Goal: Task Accomplishment & Management: Complete application form

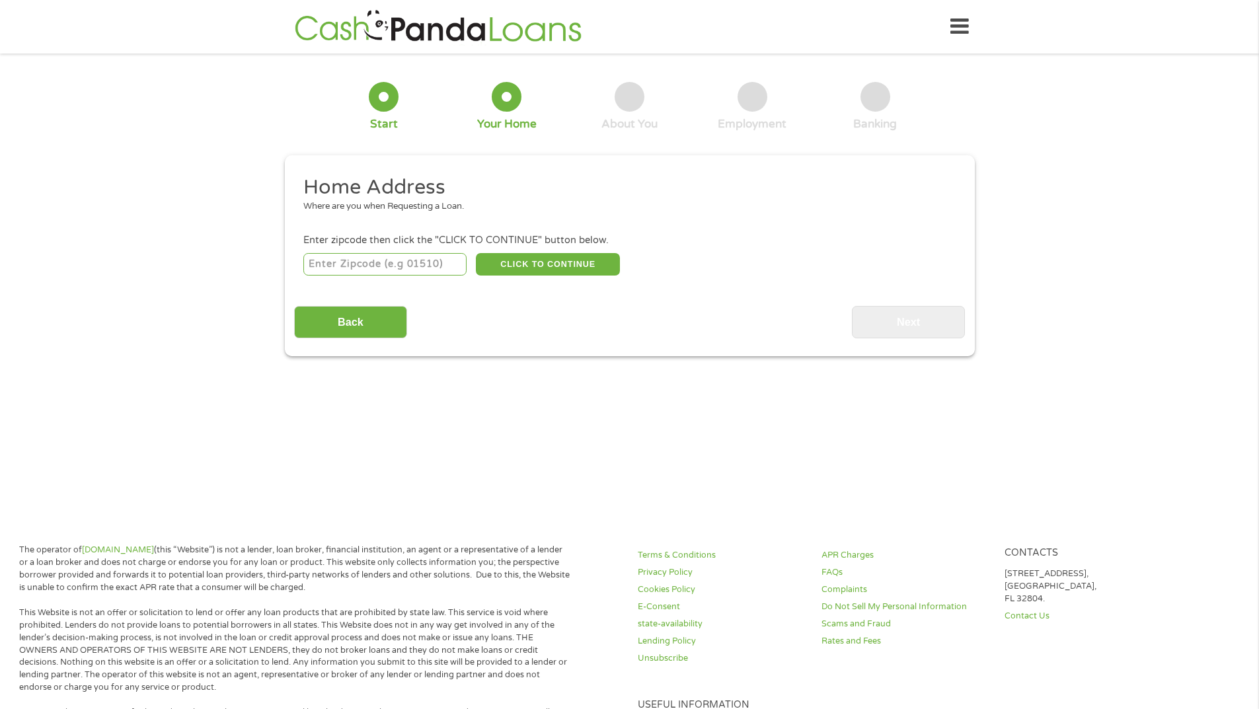
click at [381, 272] on input "number" at bounding box center [384, 264] width 163 height 22
type input "76309"
select select "[US_STATE]"
click at [523, 266] on button "CLICK TO CONTINUE" at bounding box center [548, 264] width 144 height 22
type input "76309"
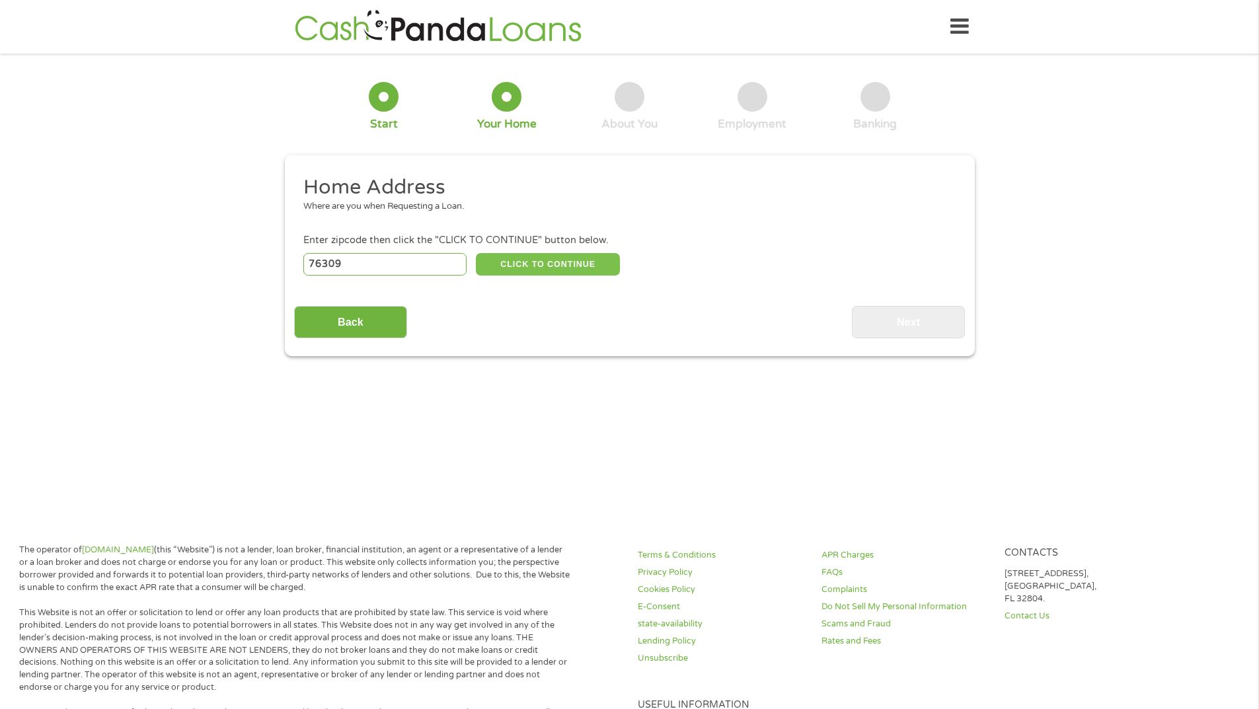
type input "[GEOGRAPHIC_DATA]"
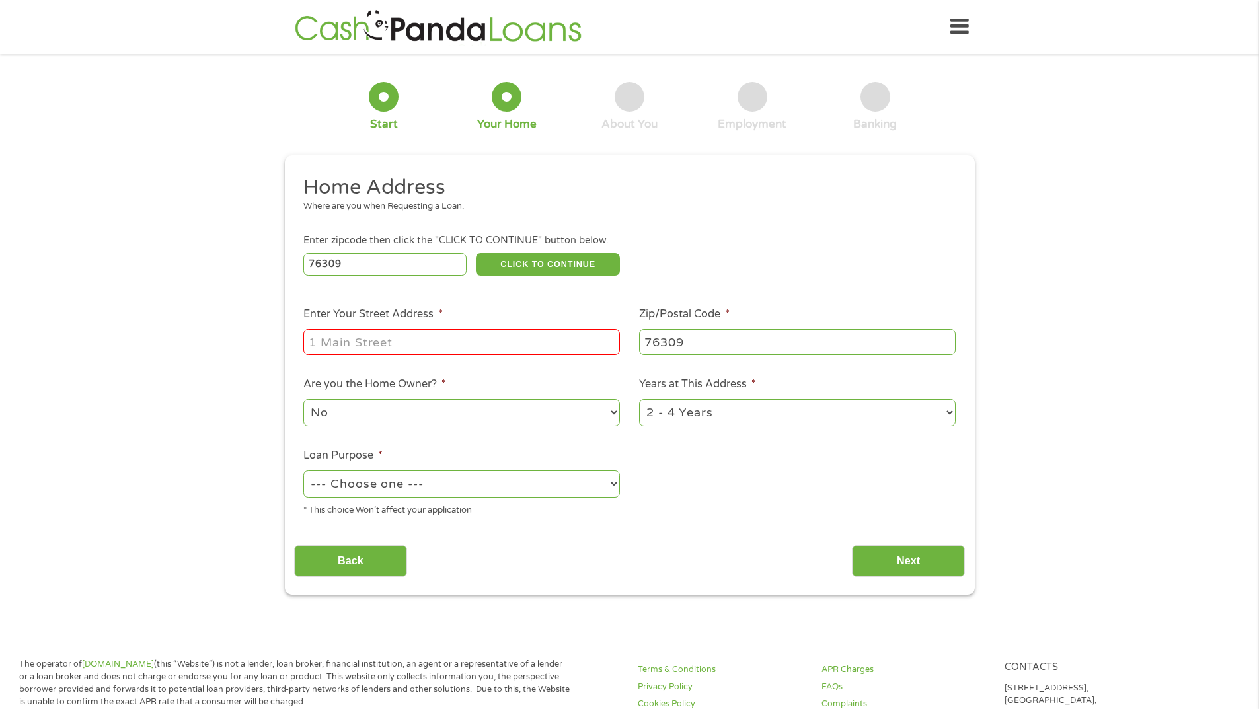
click at [392, 344] on input "Enter Your Street Address *" at bounding box center [461, 341] width 317 height 25
type input "[GEOGRAPHIC_DATA] Apt A"
click at [605, 482] on select "--- Choose one --- Pay Bills Debt Consolidation Home Improvement Major Purchase…" at bounding box center [461, 484] width 317 height 27
select select "other"
click at [303, 471] on select "--- Choose one --- Pay Bills Debt Consolidation Home Improvement Major Purchase…" at bounding box center [461, 484] width 317 height 27
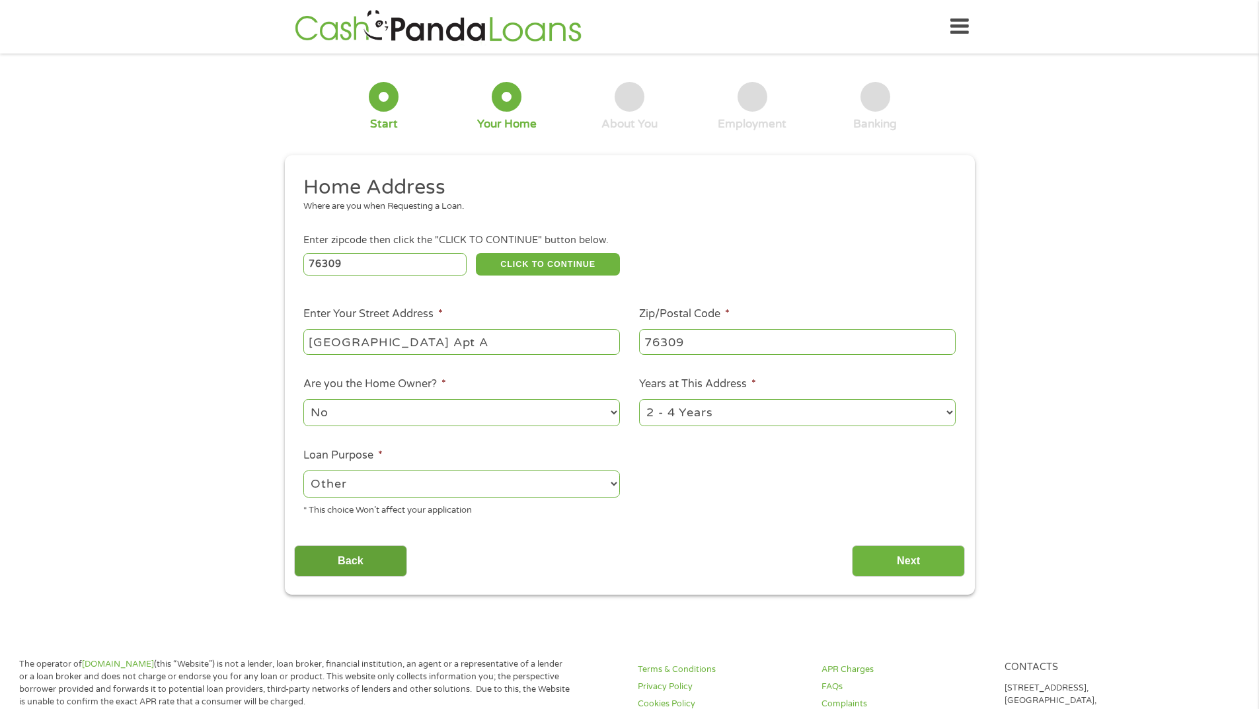
click at [367, 565] on input "Back" at bounding box center [350, 561] width 113 height 32
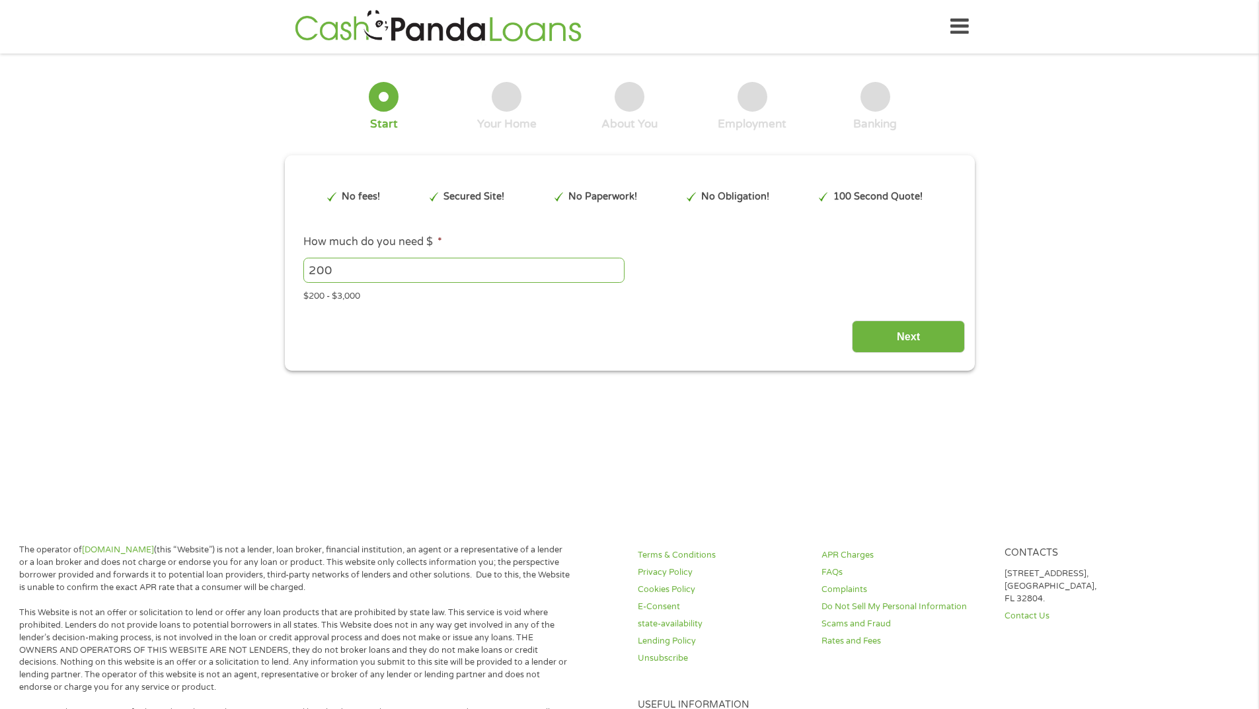
scroll to position [5, 5]
click at [913, 336] on input "Next" at bounding box center [908, 337] width 113 height 32
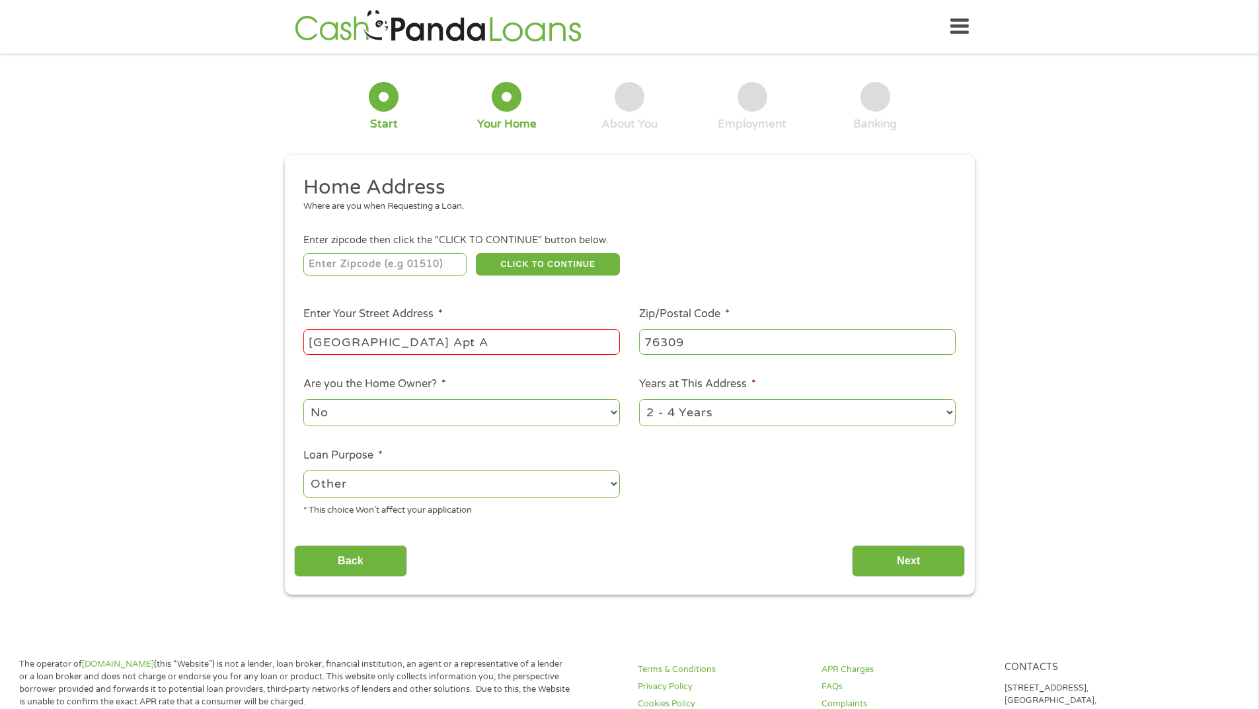
click at [490, 342] on input "[GEOGRAPHIC_DATA] Apt A" at bounding box center [461, 341] width 317 height 25
type input "[STREET_ADDRESS]"
click at [921, 559] on input "Next" at bounding box center [908, 561] width 113 height 32
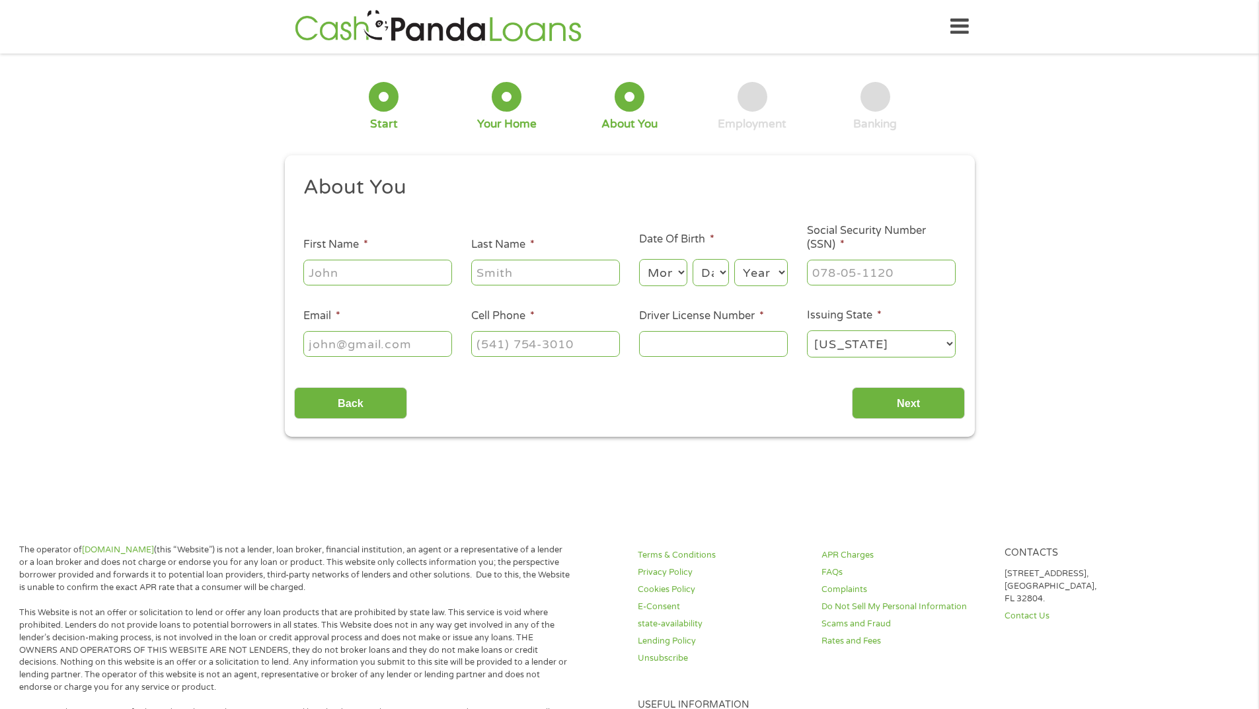
click at [355, 276] on input "First Name *" at bounding box center [377, 272] width 149 height 25
type input "[PERSON_NAME]"
type input "Balfour"
type input "[PHONE_NUMBER]"
click at [682, 272] on select "Month 1 2 3 4 5 6 7 8 9 10 11 12" at bounding box center [663, 272] width 48 height 27
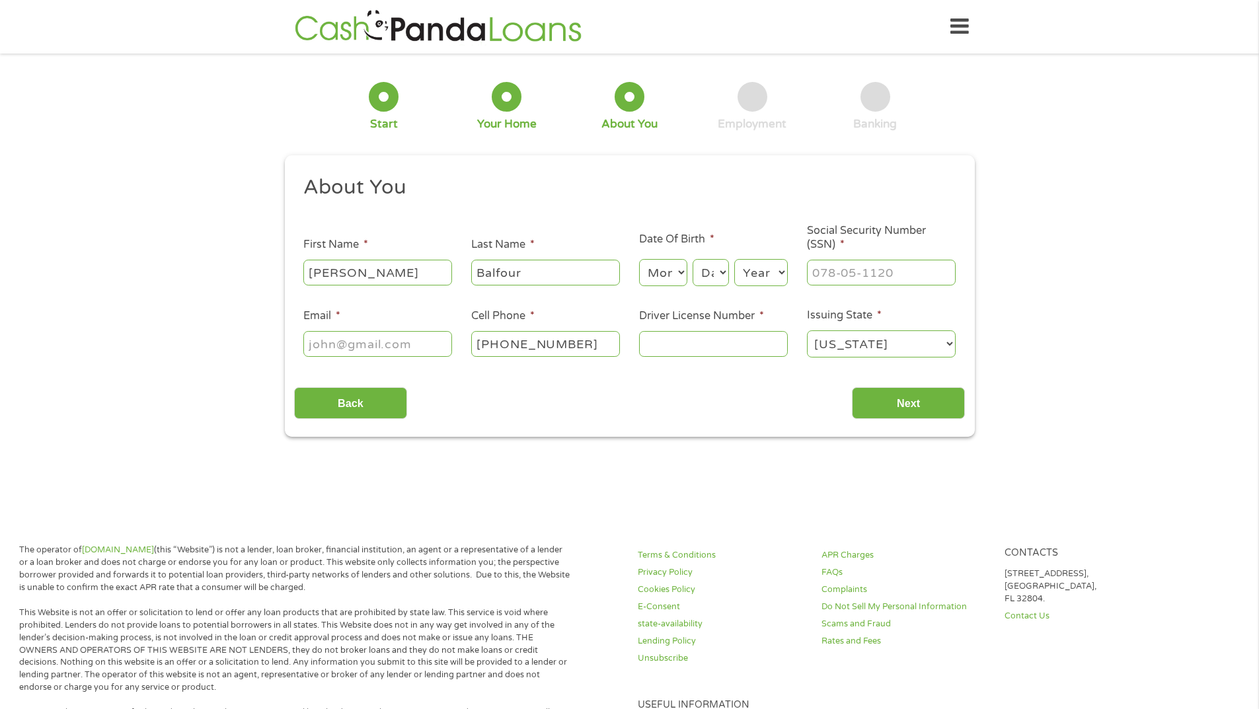
select select "9"
click at [639, 259] on select "Month 1 2 3 4 5 6 7 8 9 10 11 12" at bounding box center [663, 272] width 48 height 27
click at [725, 273] on select "Day 1 2 3 4 5 6 7 8 9 10 11 12 13 14 15 16 17 18 19 20 21 22 23 24 25 26 27 28 …" at bounding box center [711, 272] width 36 height 27
select select "5"
click at [693, 259] on select "Day 1 2 3 4 5 6 7 8 9 10 11 12 13 14 15 16 17 18 19 20 21 22 23 24 25 26 27 28 …" at bounding box center [711, 272] width 36 height 27
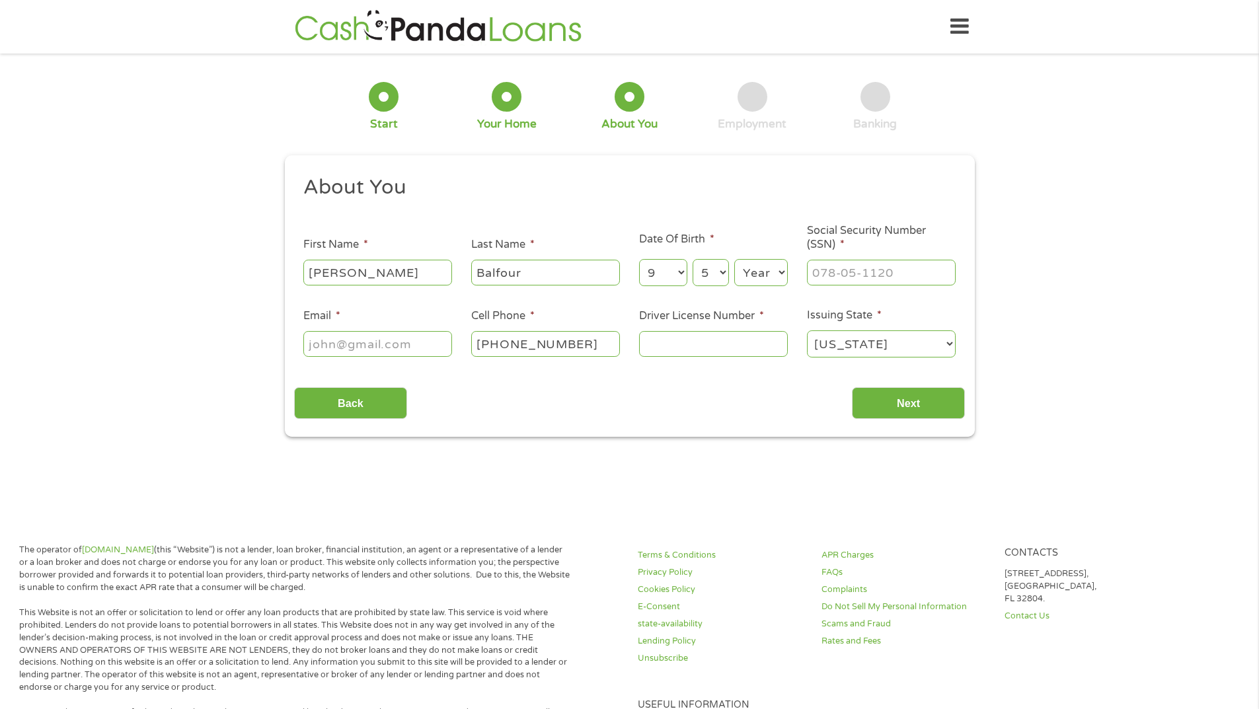
click at [782, 276] on select "Year [DATE] 2006 2005 2004 2003 2002 2001 2000 1999 1998 1997 1996 1995 1994 19…" at bounding box center [761, 272] width 54 height 27
click at [781, 274] on select "Year [DATE] 2006 2005 2004 2003 2002 2001 2000 1999 1998 1997 1996 1995 1994 19…" at bounding box center [761, 272] width 54 height 27
select select "1981"
click at [734, 259] on select "Year [DATE] 2006 2005 2004 2003 2002 2001 2000 1999 1998 1997 1996 1995 1994 19…" at bounding box center [761, 272] width 54 height 27
click at [894, 270] on input "___-__-____" at bounding box center [881, 272] width 149 height 25
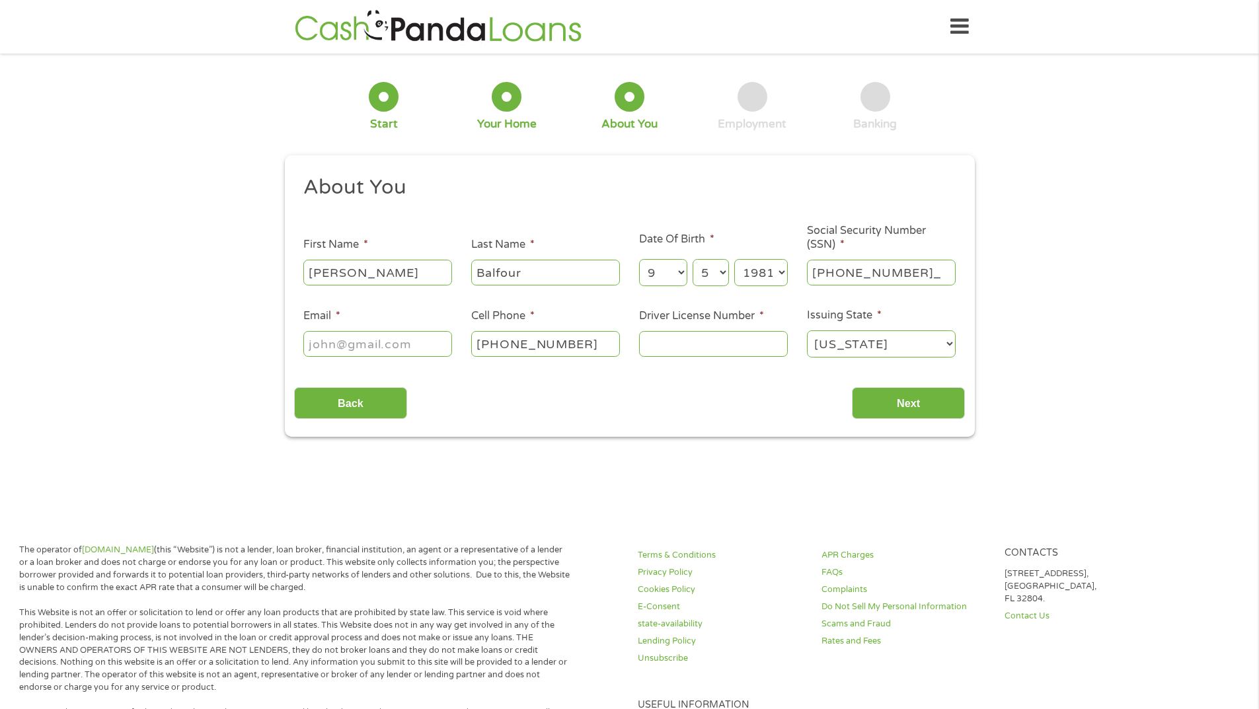
type input "453-55-4672"
click at [450, 342] on input "Email *" at bounding box center [377, 343] width 149 height 25
type input "[EMAIL_ADDRESS][DOMAIN_NAME]"
click at [762, 346] on input "Driver License Number *" at bounding box center [713, 343] width 149 height 25
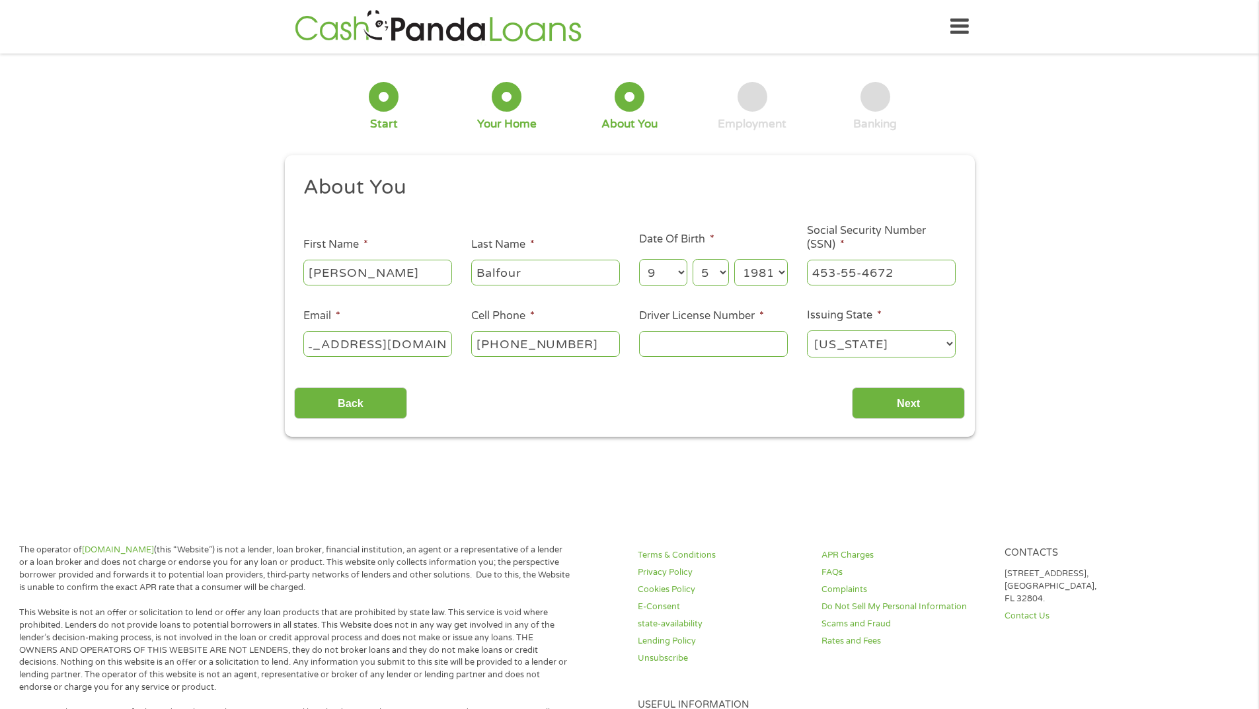
scroll to position [0, 0]
type input "20376865"
click at [947, 416] on input "Next" at bounding box center [908, 403] width 113 height 32
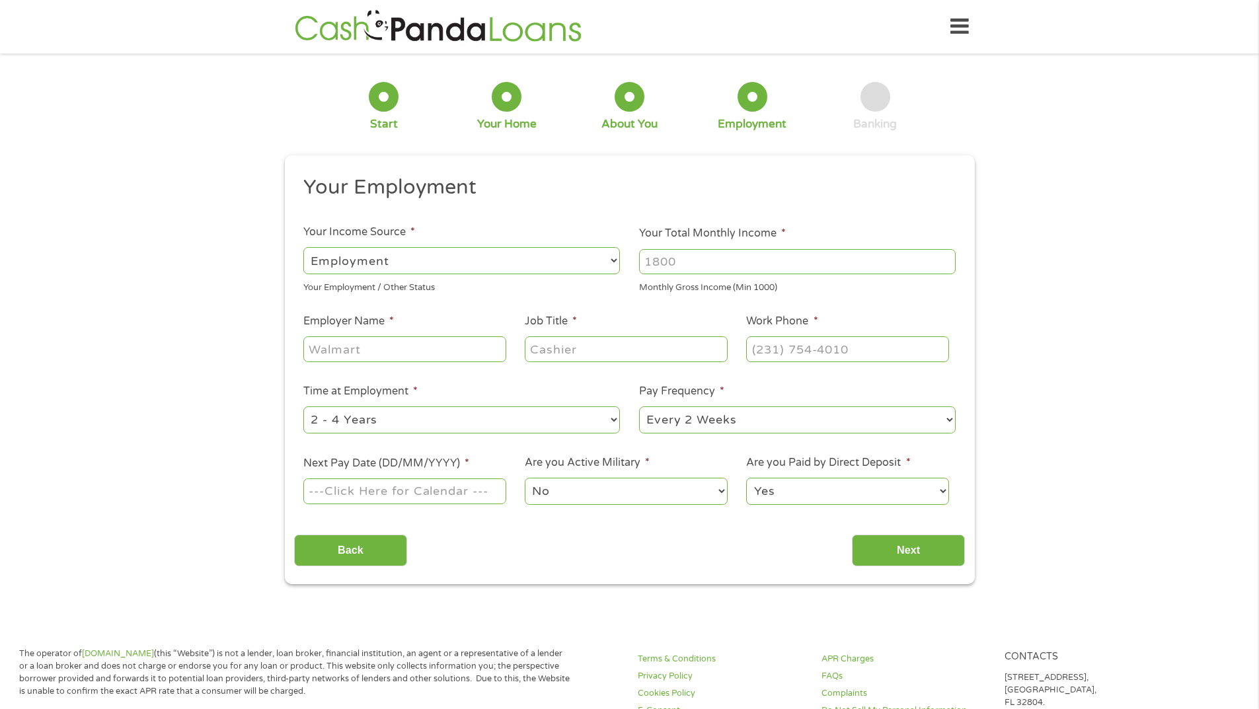
scroll to position [5, 5]
click at [619, 261] on select "--- Choose one --- Employment [DEMOGRAPHIC_DATA] Benefits" at bounding box center [461, 260] width 317 height 27
click at [303, 247] on select "--- Choose one --- Employment [DEMOGRAPHIC_DATA] Benefits" at bounding box center [461, 260] width 317 height 27
click at [716, 266] on input "Your Total Monthly Income *" at bounding box center [797, 261] width 317 height 25
click at [389, 348] on input "Employer Name *" at bounding box center [404, 348] width 202 height 25
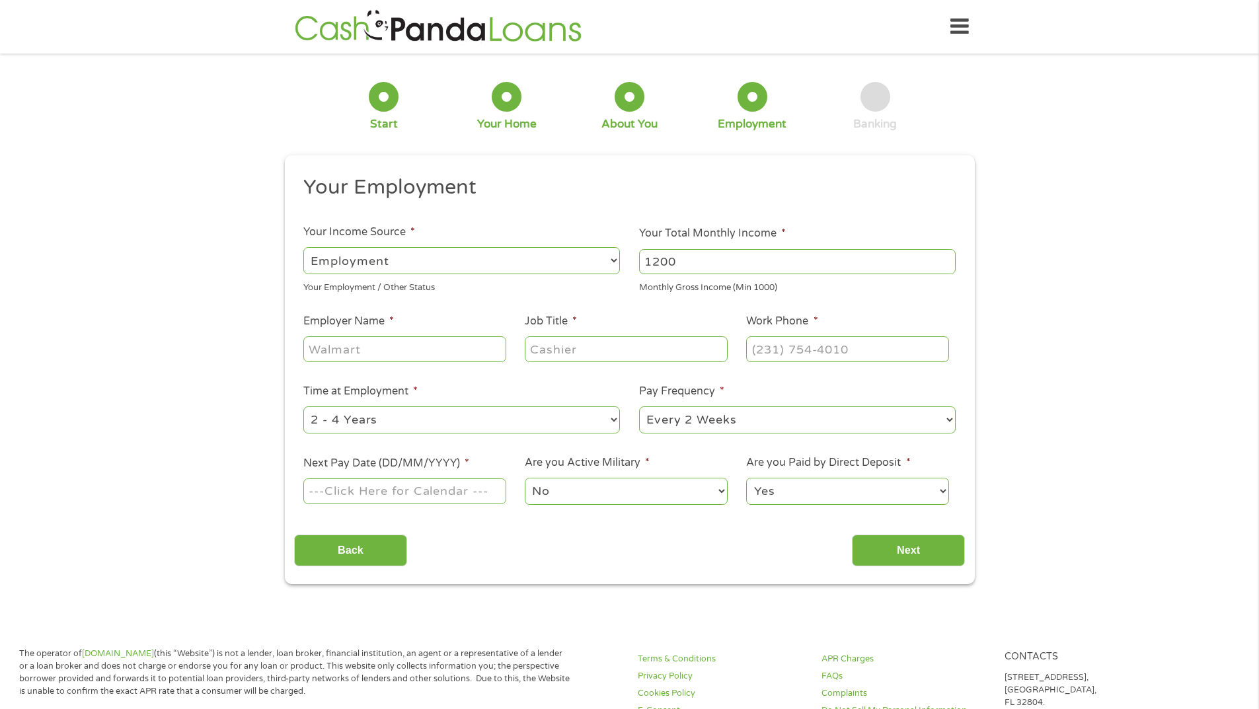
drag, startPoint x: 706, startPoint y: 253, endPoint x: 481, endPoint y: 250, distance: 225.4
click at [481, 250] on ul "Your Employment Your Income Source * --- Choose one --- Employment [DEMOGRAPHIC…" at bounding box center [629, 345] width 671 height 342
type input "961"
click at [351, 348] on input "Employer Name *" at bounding box center [404, 348] width 202 height 25
type input "Wichita Home Health"
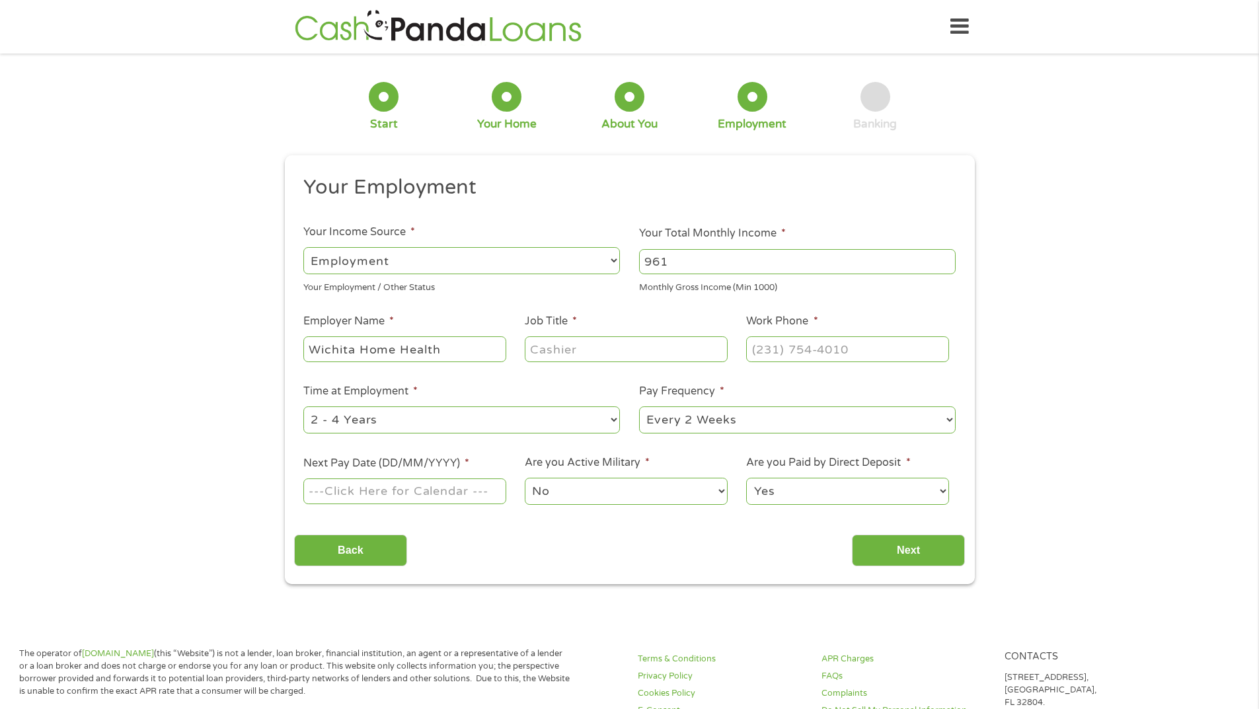
click at [568, 351] on input "Job Title *" at bounding box center [626, 348] width 202 height 25
type input "S"
type input "Cargiver"
click at [792, 354] on input "(___) ___-____" at bounding box center [847, 348] width 202 height 25
type input "[PHONE_NUMBER]"
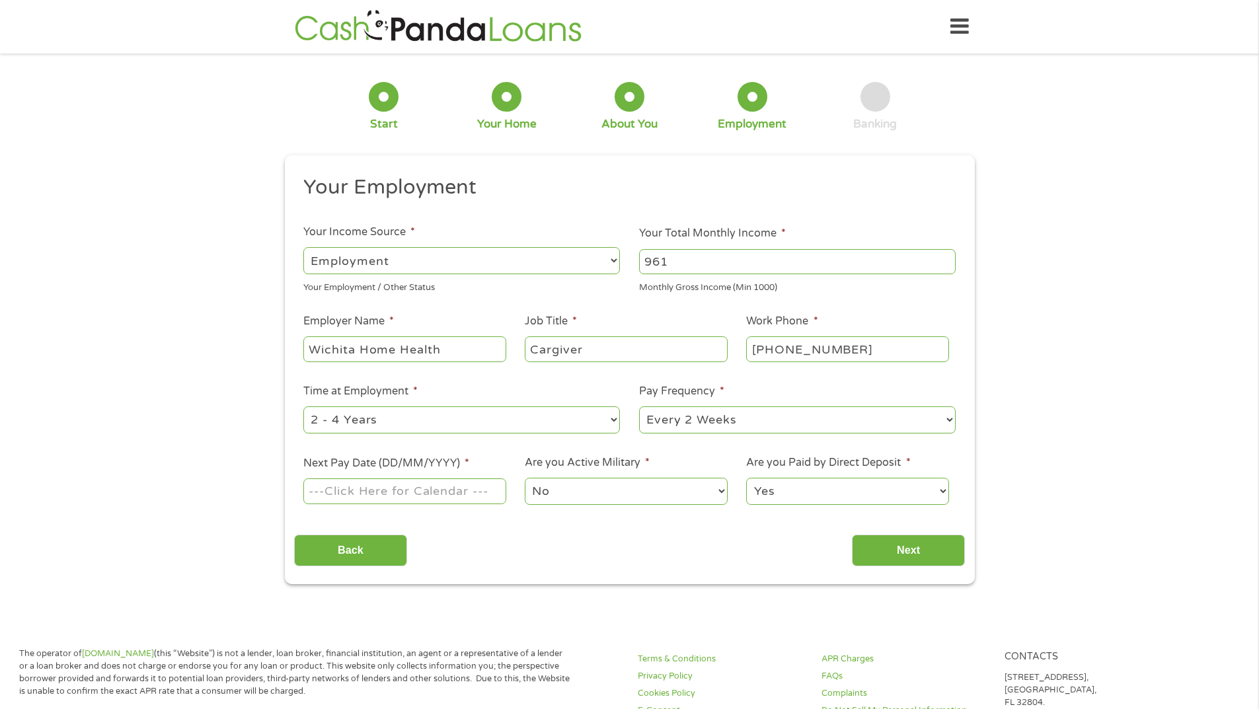
click at [1112, 387] on div "1 Start 2 Your Home 3 About You 4 Employment 5 Banking 6 This field is hidden w…" at bounding box center [629, 323] width 1259 height 521
click at [613, 422] on select "--- Choose one --- 1 Year or less 1 - 2 Years 2 - 4 Years Over 4 Years" at bounding box center [461, 419] width 317 height 27
click at [303, 406] on select "--- Choose one --- 1 Year or less 1 - 2 Years 2 - 4 Years Over 4 Years" at bounding box center [461, 419] width 317 height 27
click at [612, 417] on select "--- Choose one --- 1 Year or less 1 - 2 Years 2 - 4 Years Over 4 Years" at bounding box center [461, 419] width 317 height 27
select select "12months"
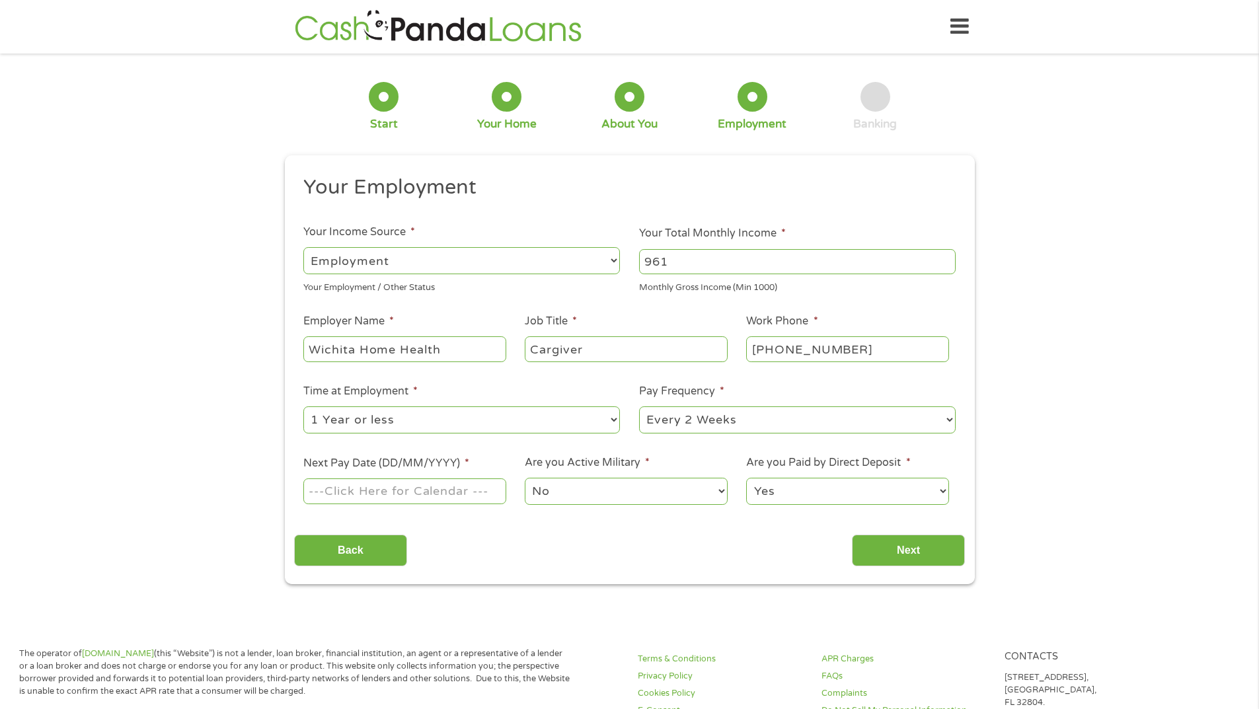
click at [303, 406] on select "--- Choose one --- 1 Year or less 1 - 2 Years 2 - 4 Years Over 4 Years" at bounding box center [461, 419] width 317 height 27
click at [404, 486] on body "Home Get Loan Offer How it works FAQs Blog Cash Loans Quick Loans Online Loans …" at bounding box center [629, 720] width 1259 height 1441
click at [404, 491] on input "Next Pay Date (DD/MM/YYYY) *" at bounding box center [404, 490] width 202 height 25
type input "[DATE]"
click at [927, 547] on input "Next" at bounding box center [908, 551] width 113 height 32
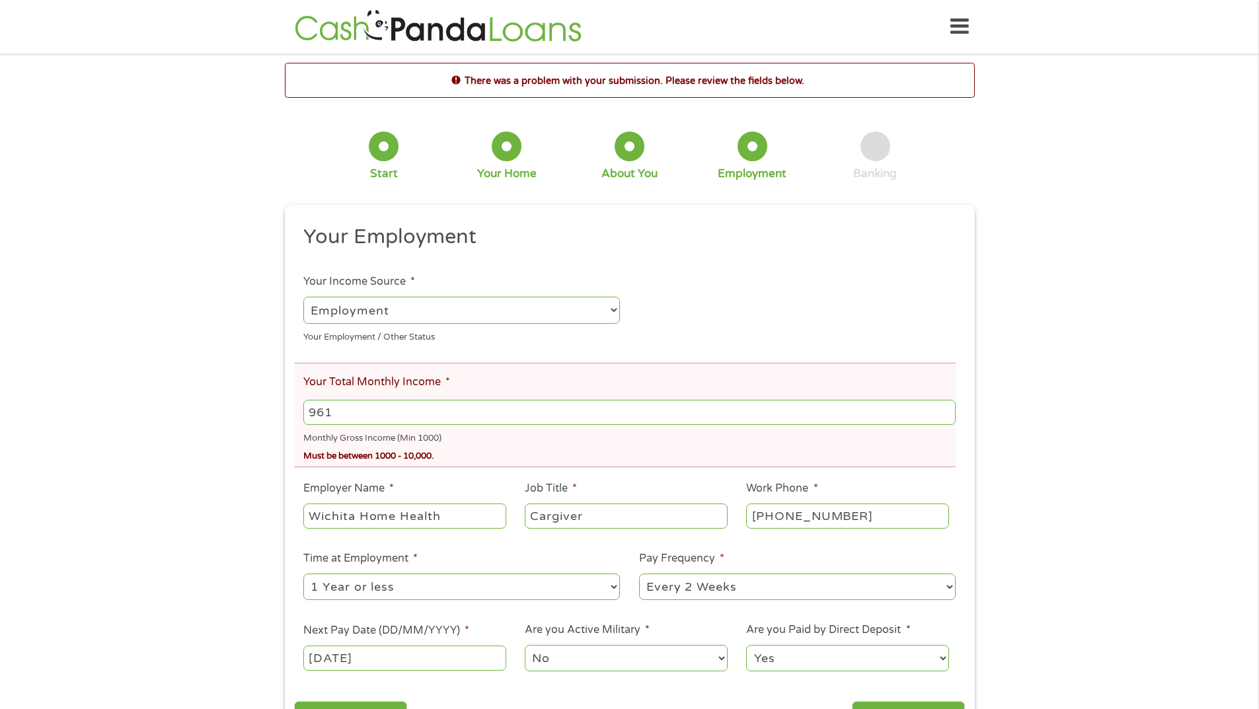
drag, startPoint x: 291, startPoint y: 408, endPoint x: 193, endPoint y: 401, distance: 98.1
click at [193, 401] on div "There was a problem with your submission. Please review the fields below. 1 Sta…" at bounding box center [629, 407] width 1259 height 688
type input "1600"
click at [104, 459] on div "There was a problem with your submission. Please review the fields below. 1 Sta…" at bounding box center [629, 407] width 1259 height 688
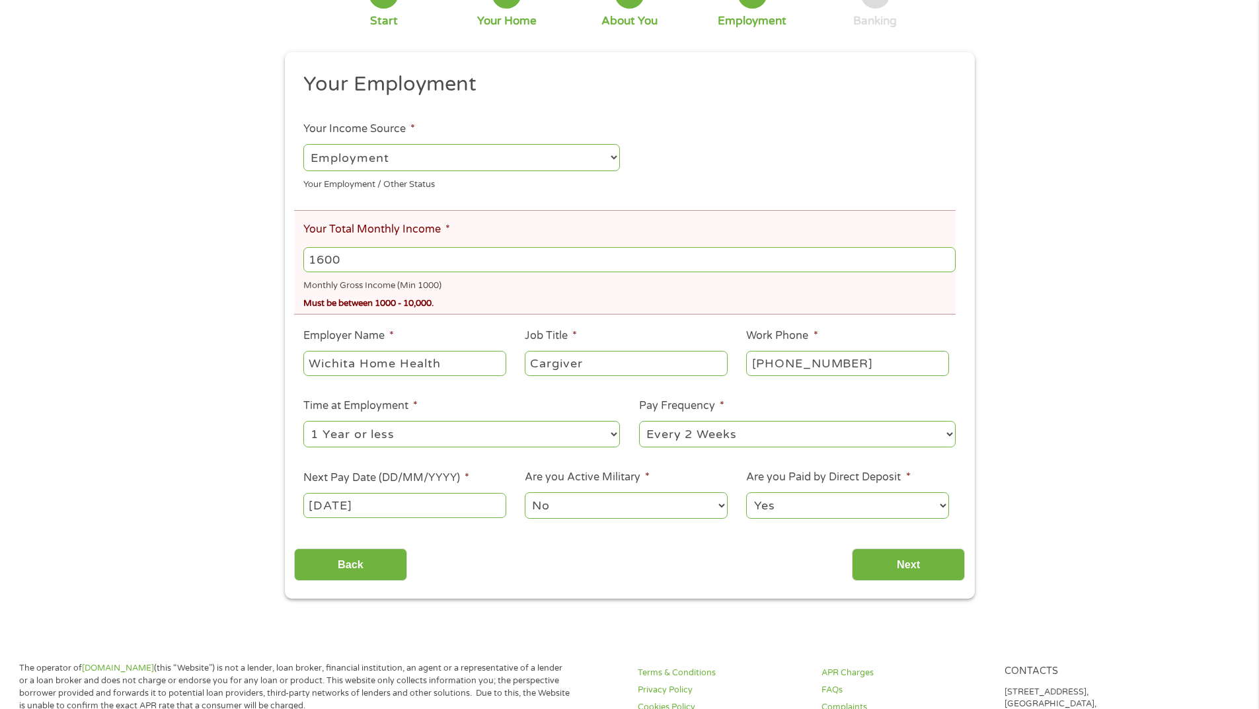
scroll to position [264, 0]
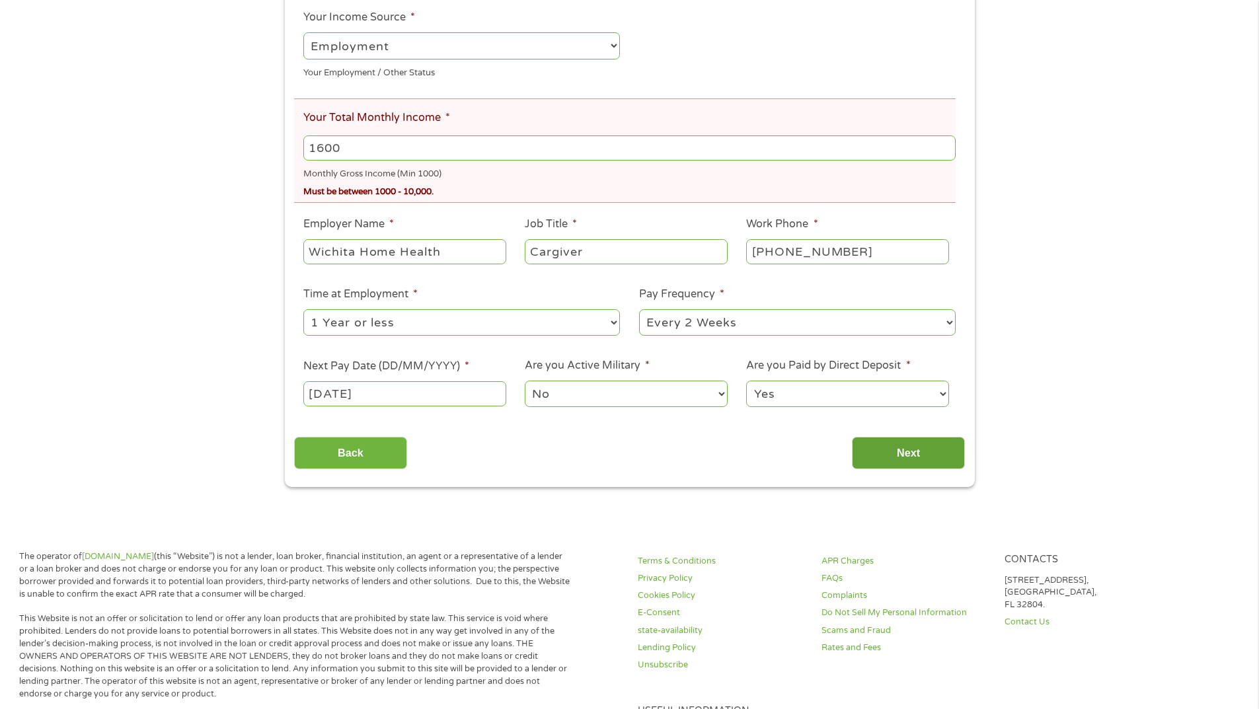
click at [939, 457] on input "Next" at bounding box center [908, 453] width 113 height 32
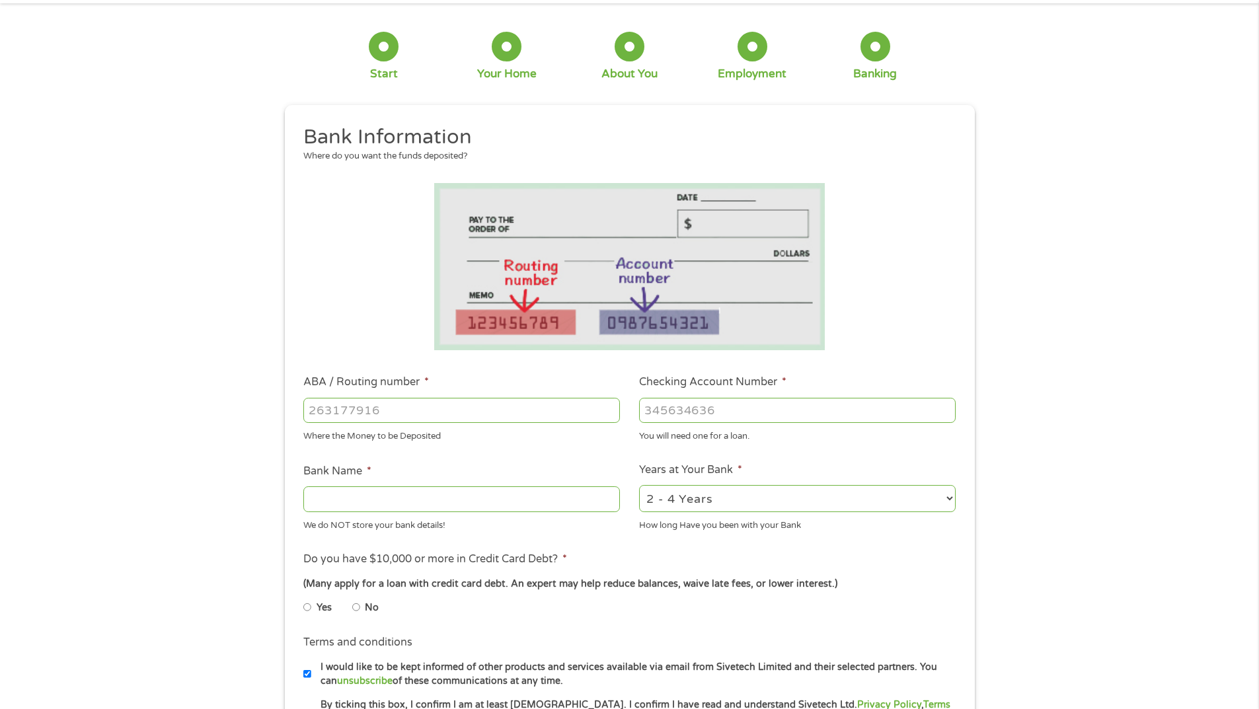
scroll to position [0, 0]
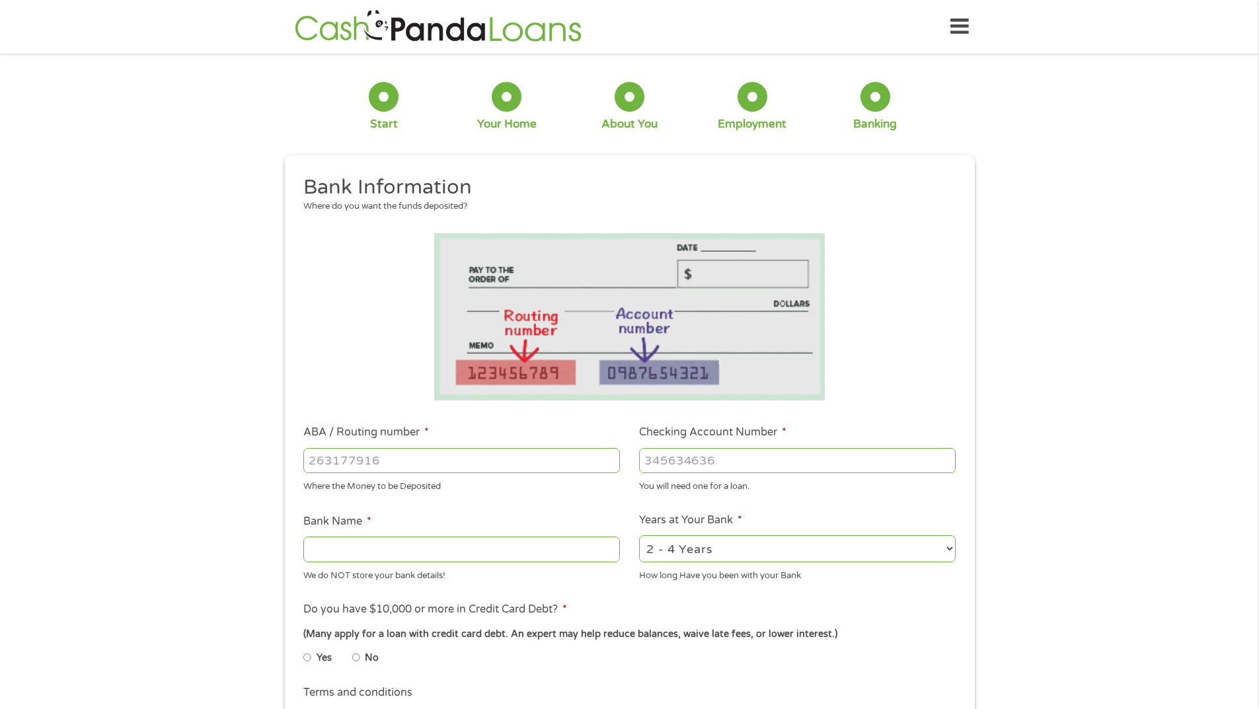
click at [448, 471] on input "ABA / Routing number *" at bounding box center [461, 460] width 317 height 25
click at [356, 660] on input "No" at bounding box center [356, 657] width 8 height 21
radio input "true"
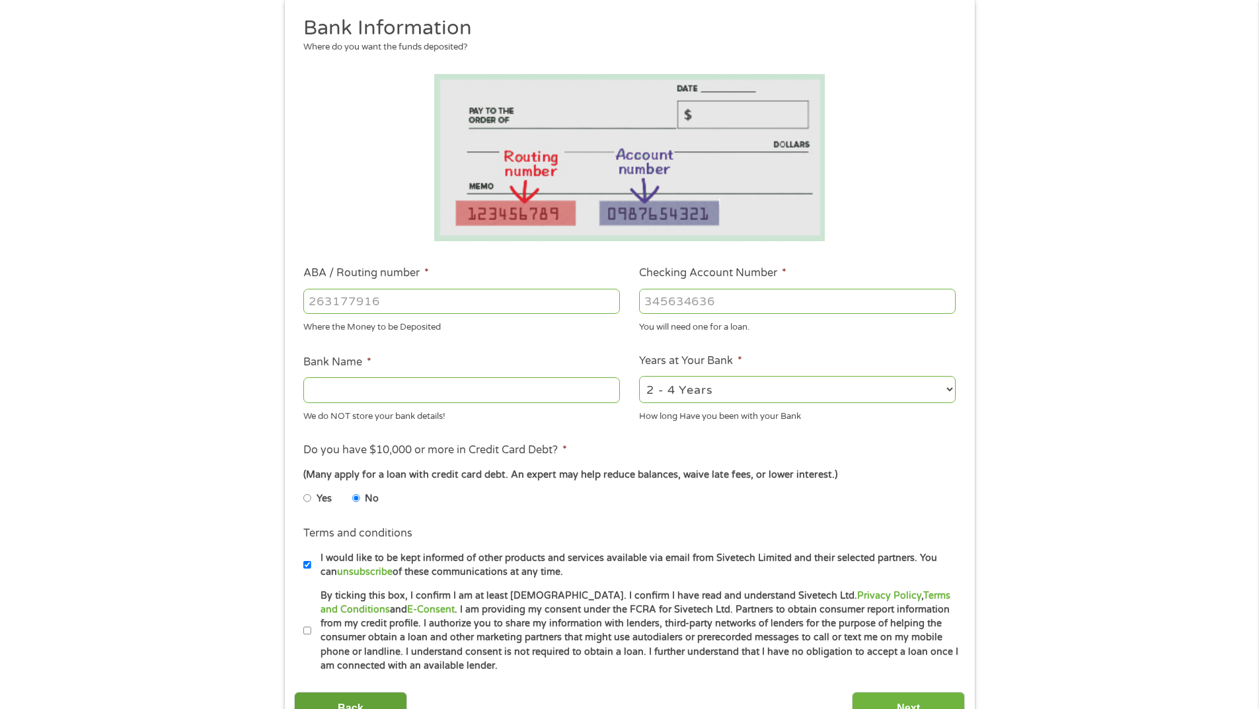
scroll to position [198, 0]
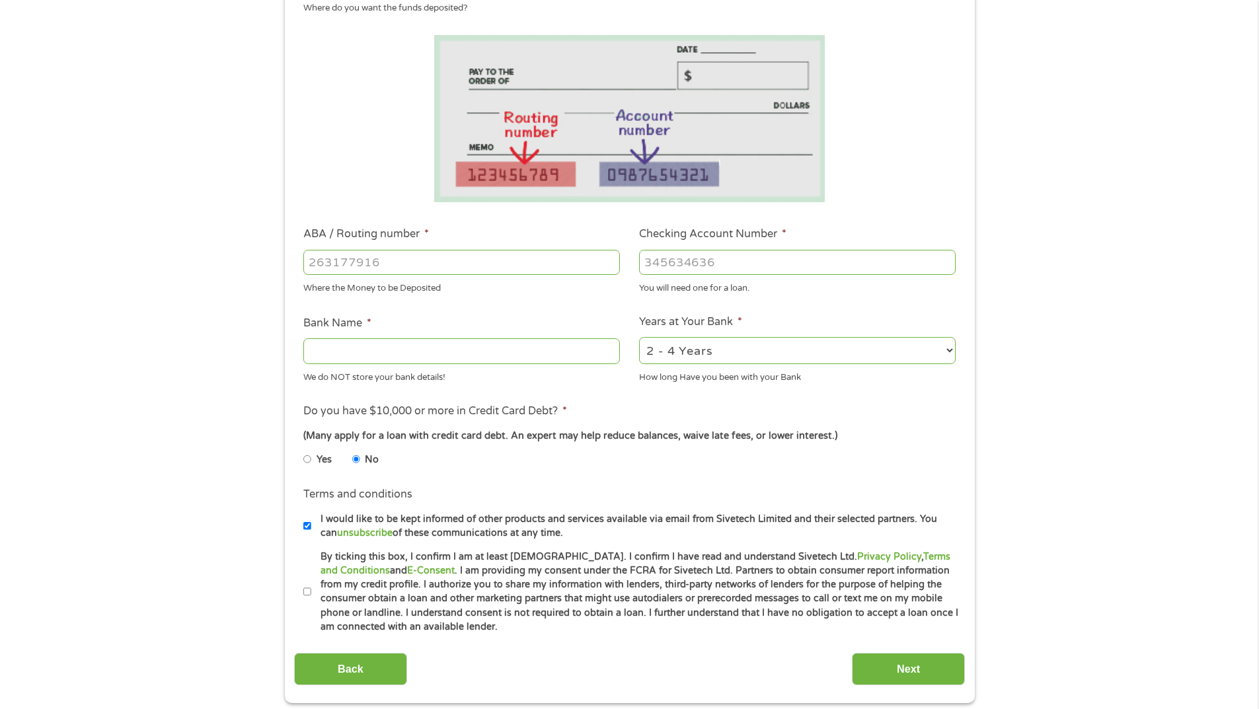
click at [306, 586] on input "By ticking this box, I confirm I am at least [DEMOGRAPHIC_DATA]. I confirm I ha…" at bounding box center [307, 592] width 8 height 21
checkbox input "true"
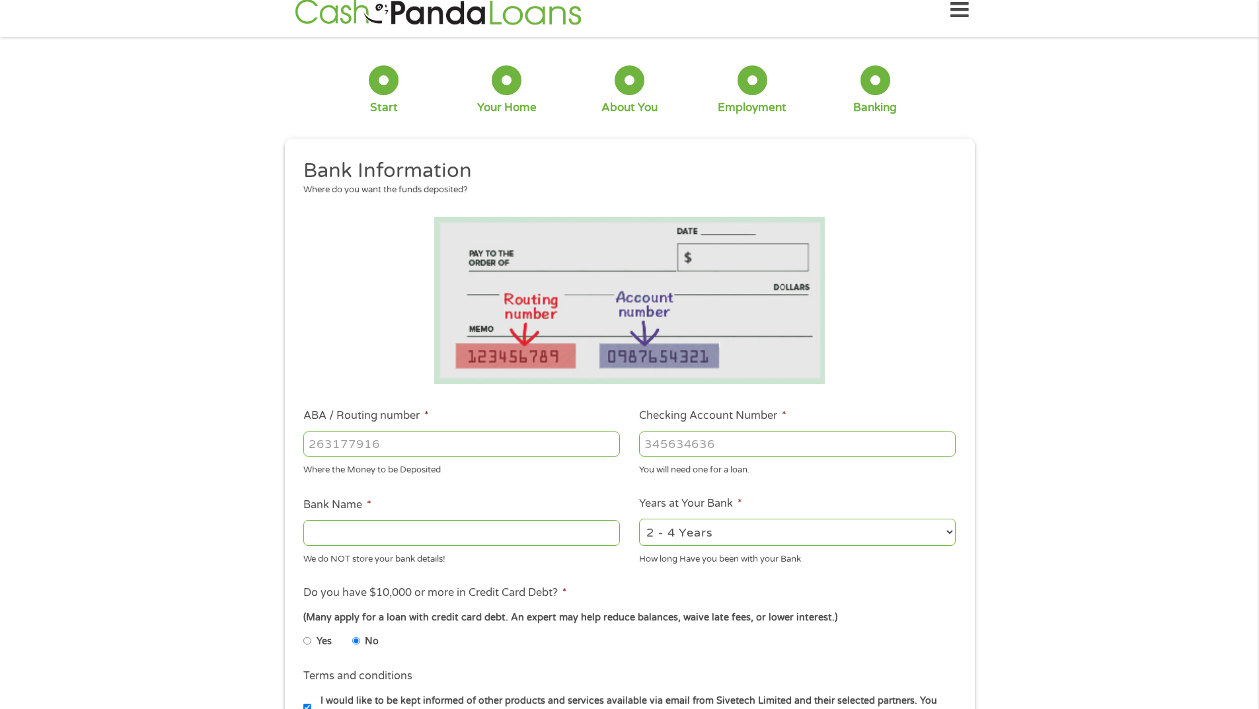
scroll to position [0, 0]
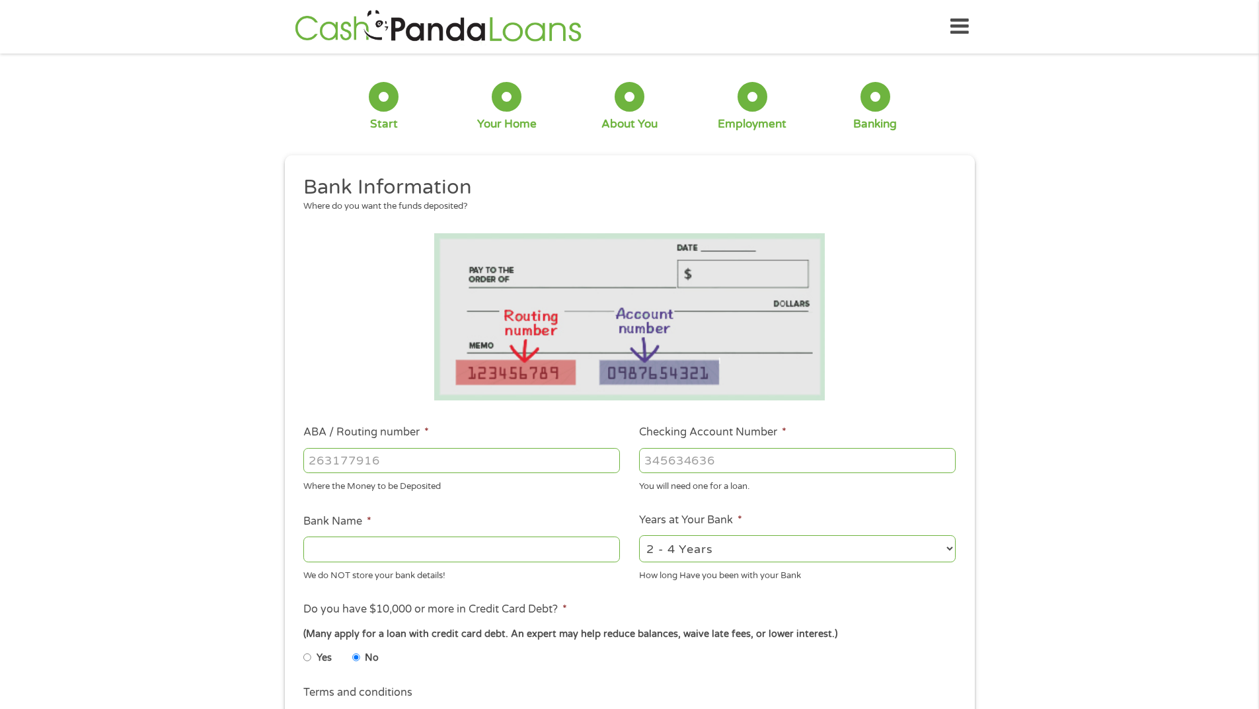
click at [415, 467] on input "ABA / Routing number *" at bounding box center [461, 460] width 317 height 25
click at [433, 459] on input "ABA / Routing number *" at bounding box center [461, 460] width 317 height 25
click at [950, 549] on select "2 - 4 Years 6 - 12 Months 1 - 2 Years Over 4 Years" at bounding box center [797, 548] width 317 height 27
select select "12months"
click at [639, 535] on select "2 - 4 Years 6 - 12 Months 1 - 2 Years Over 4 Years" at bounding box center [797, 548] width 317 height 27
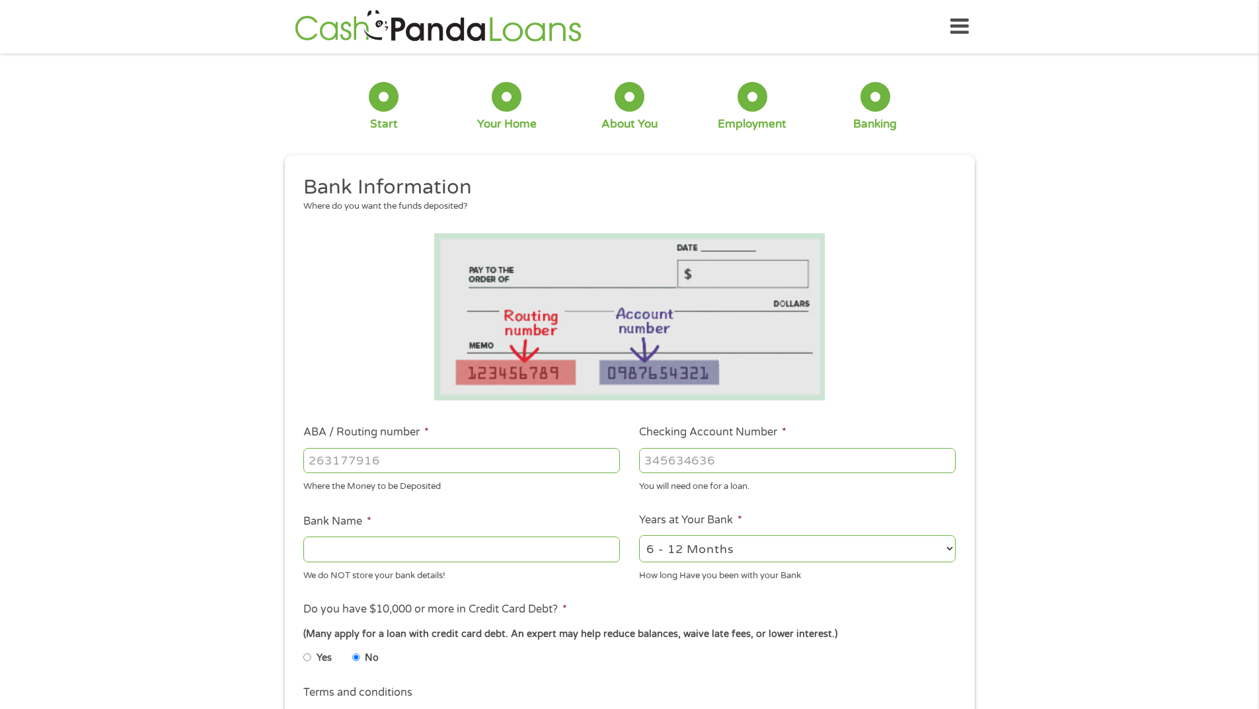
click at [447, 457] on input "ABA / Routing number *" at bounding box center [461, 460] width 317 height 25
type input "031101279"
type input "THE BANCORP BANK"
type input "031101279"
click at [679, 466] on input "Checking Account Number *" at bounding box center [797, 460] width 317 height 25
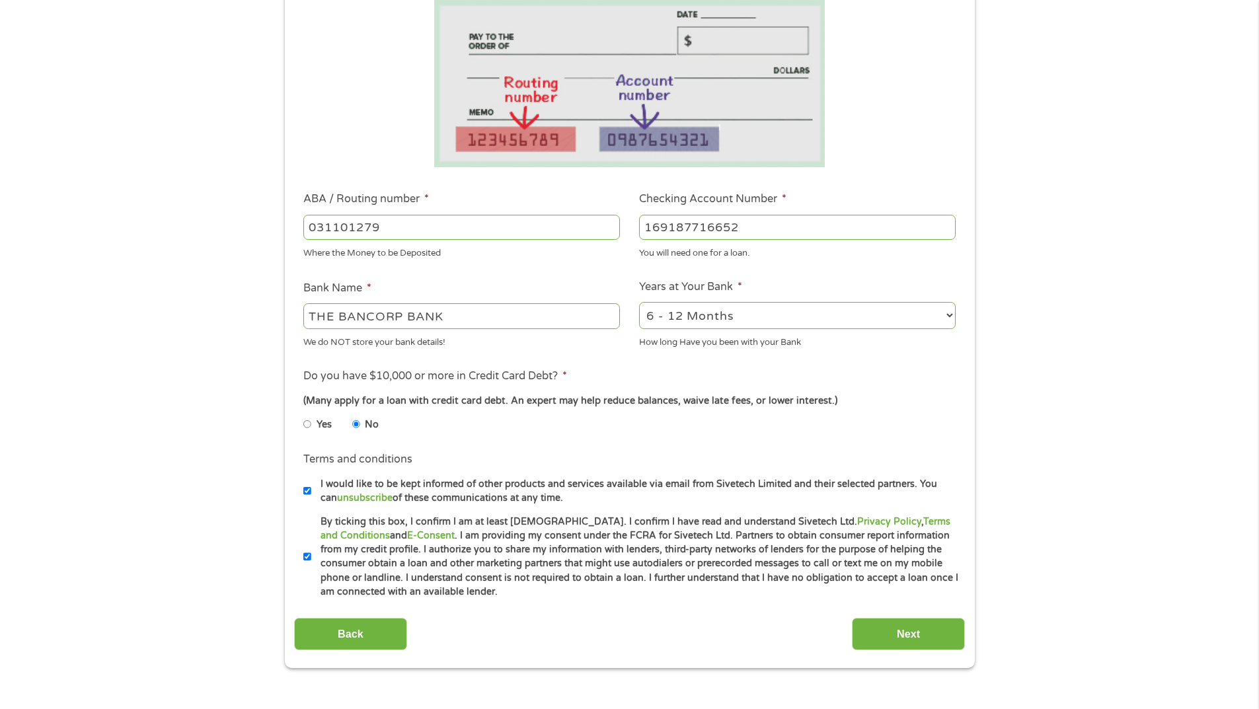
scroll to position [264, 0]
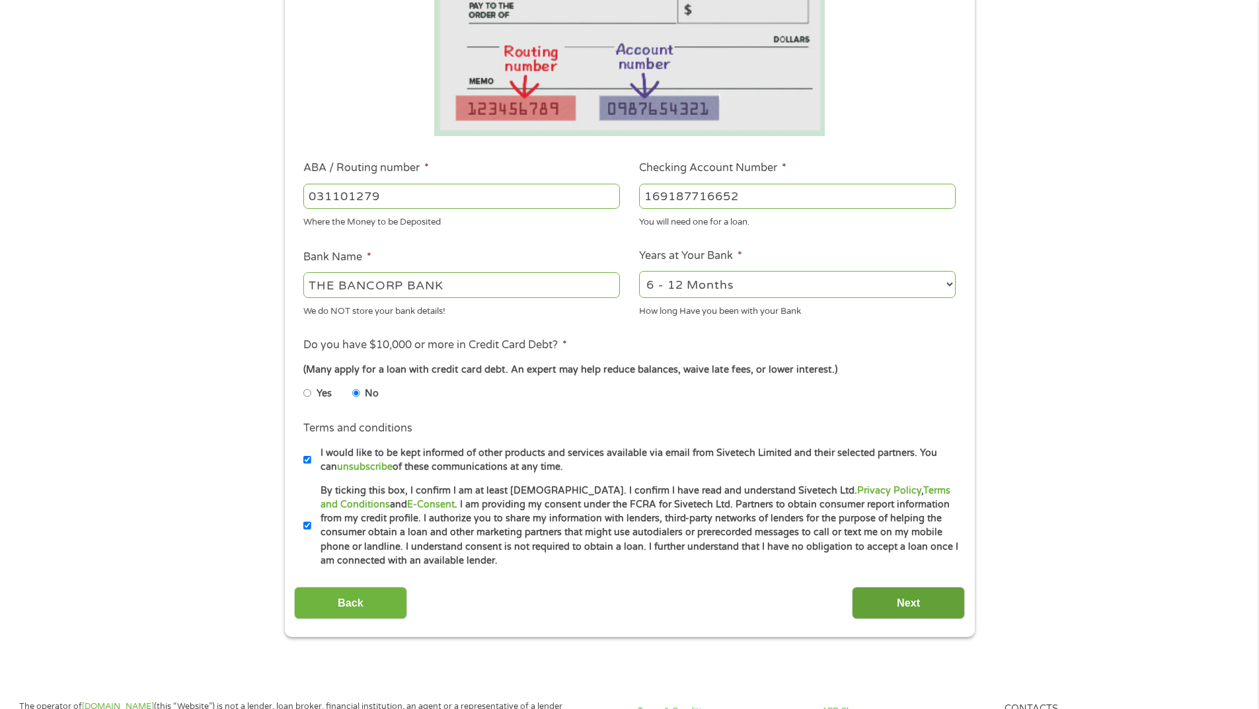
type input "169187716652"
click at [951, 600] on input "Next" at bounding box center [908, 603] width 113 height 32
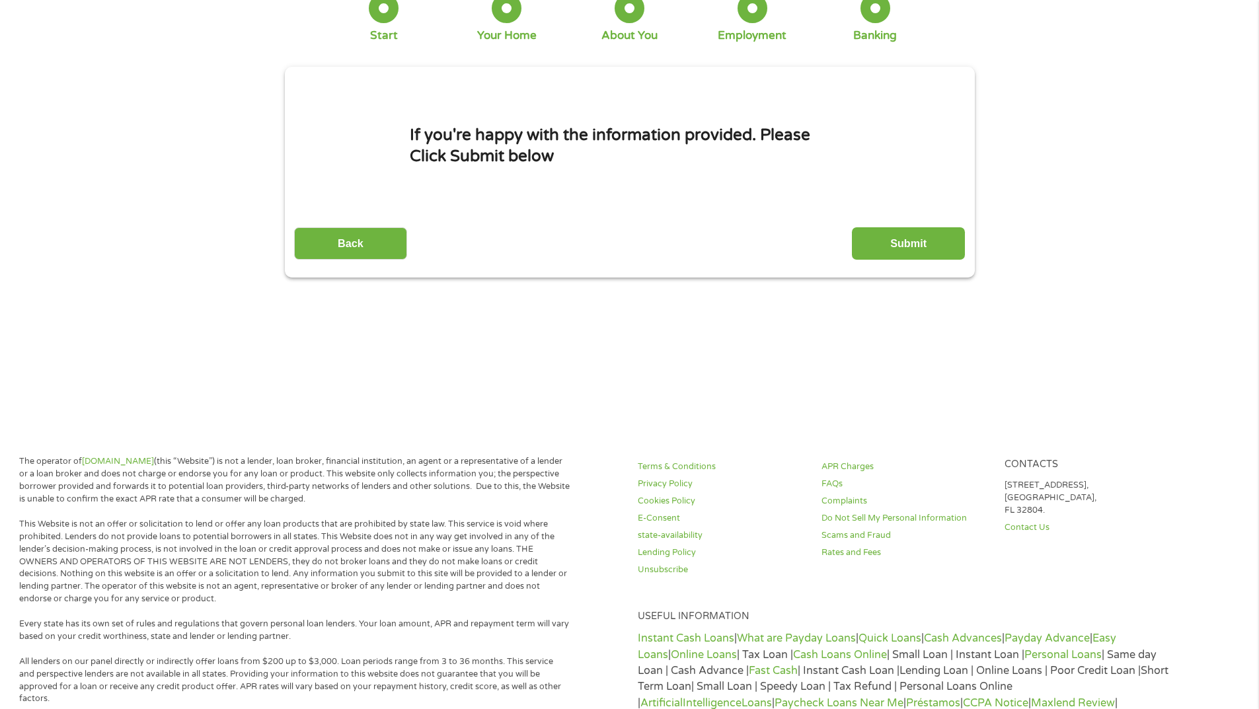
scroll to position [0, 0]
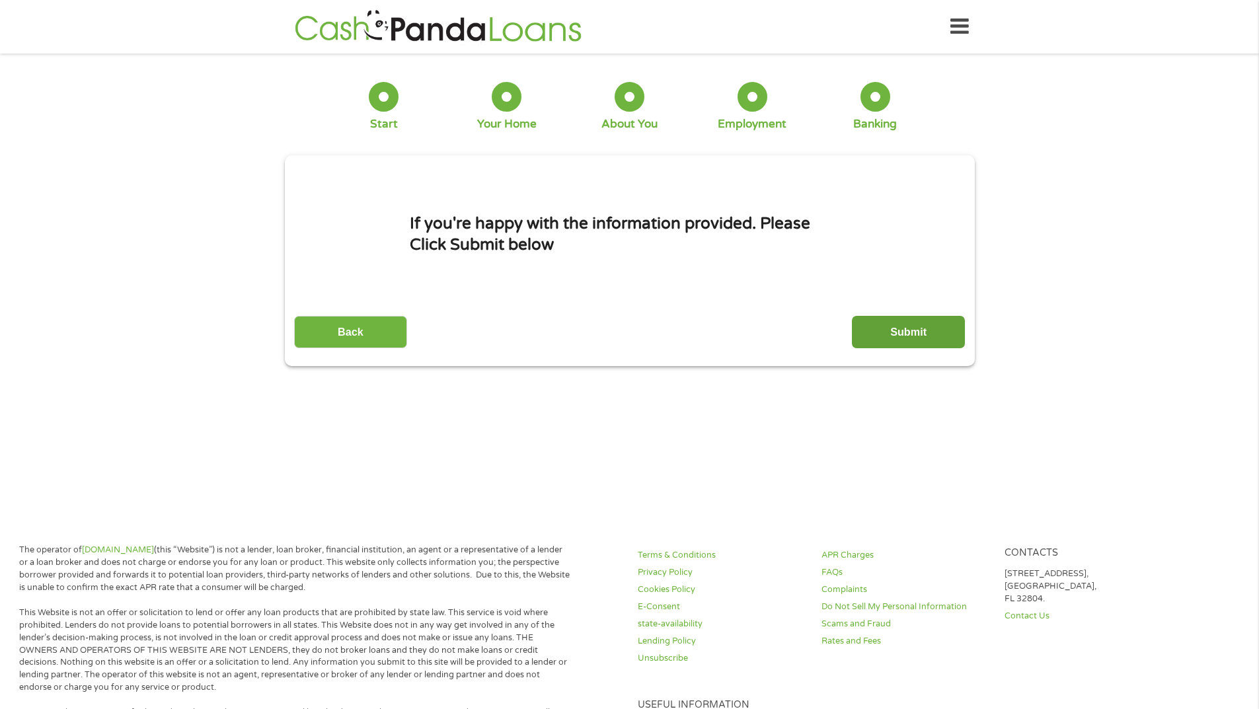
click at [913, 337] on input "Submit" at bounding box center [908, 332] width 113 height 32
